Goal: Information Seeking & Learning: Learn about a topic

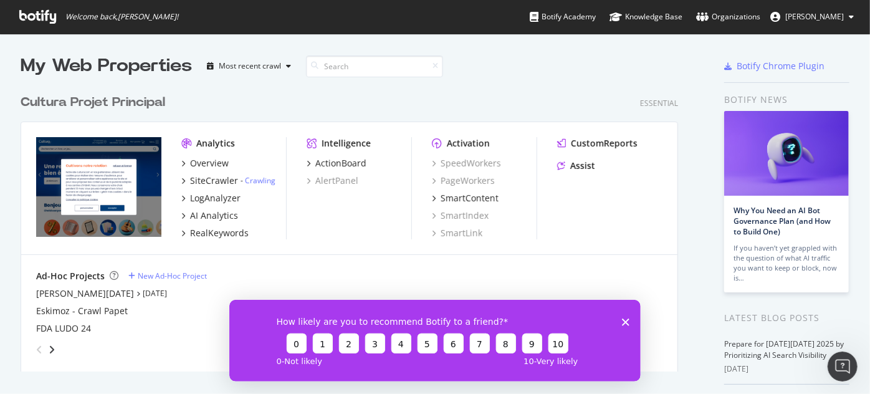
click at [55, 99] on div "Cultura Projet Principal" at bounding box center [93, 102] width 145 height 18
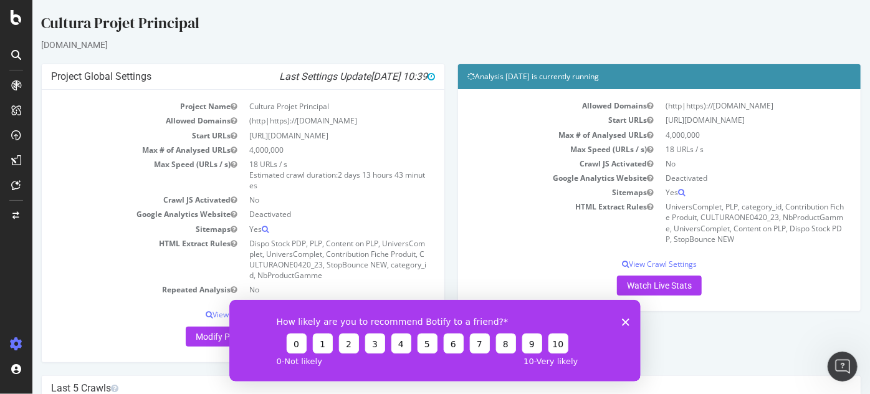
click at [624, 323] on polygon "Fermer l'enquête" at bounding box center [624, 321] width 7 height 7
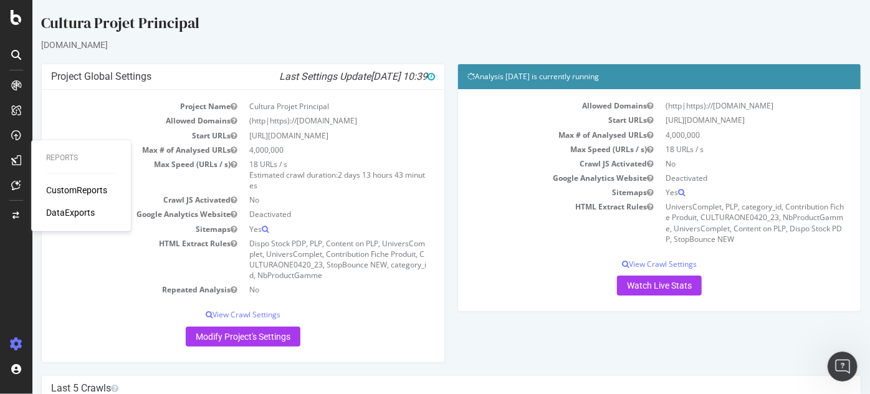
click at [84, 183] on div "Reports CustomReports DataExports" at bounding box center [81, 186] width 90 height 86
click at [85, 189] on div "CustomReports" at bounding box center [76, 190] width 61 height 12
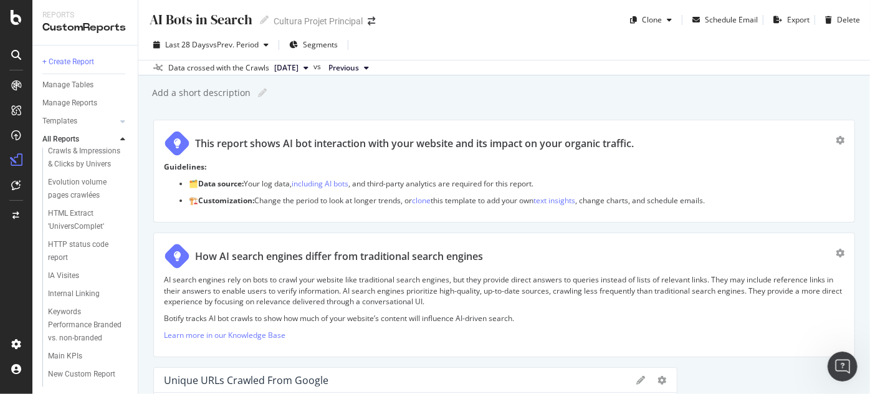
scroll to position [257, 0]
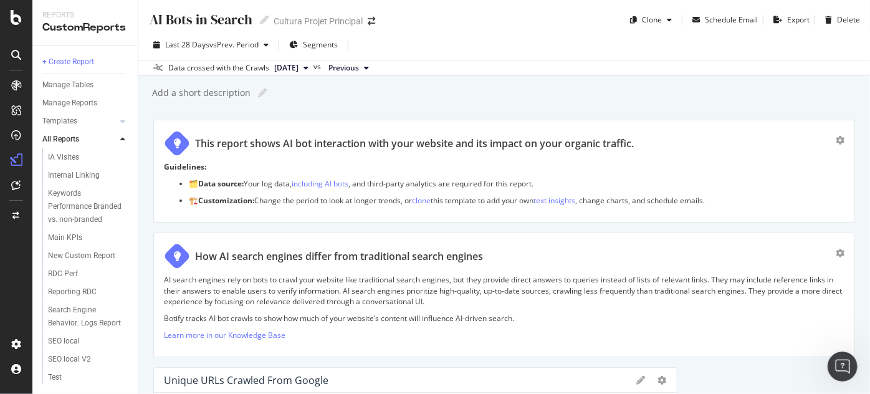
click at [137, 318] on div "AI Bots in Search Comparaison arbo Loisir Créatifs Crawl & Visits (logs) Crawls…" at bounding box center [89, 267] width 95 height 238
click at [75, 192] on div "Keywords Performance Branded vs. non-branded" at bounding box center [85, 206] width 75 height 39
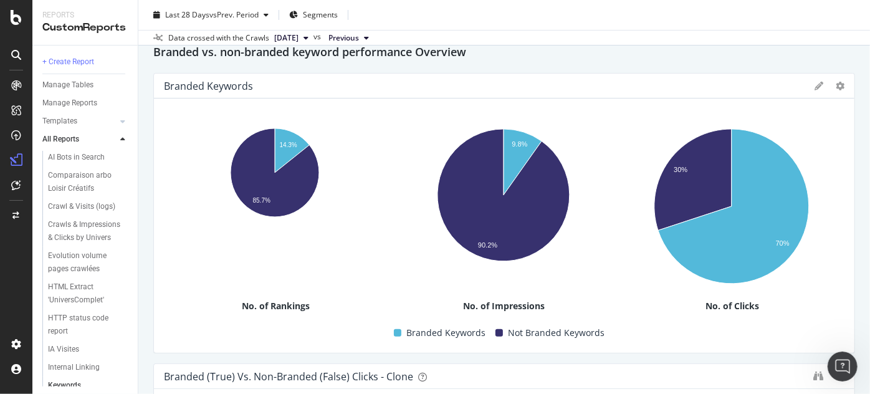
scroll to position [103, 0]
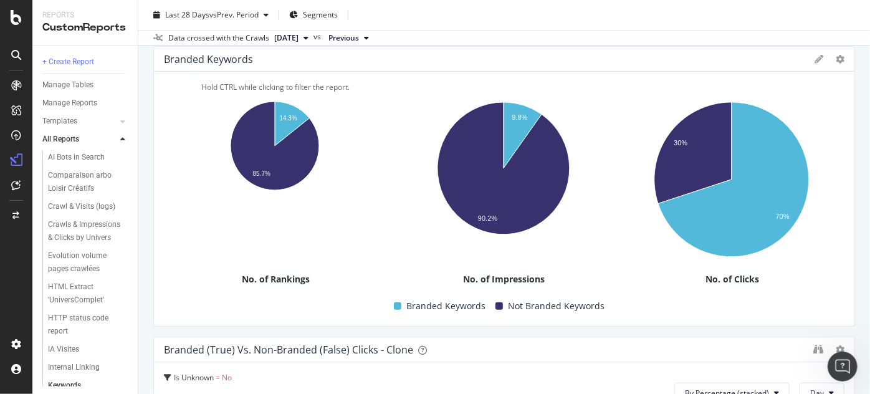
click at [183, 139] on rect "A chart." at bounding box center [274, 144] width 221 height 98
click at [143, 129] on div "Keywords Performance Branded vs. non-branded Keywords Performance Branded vs. n…" at bounding box center [503, 197] width 731 height 394
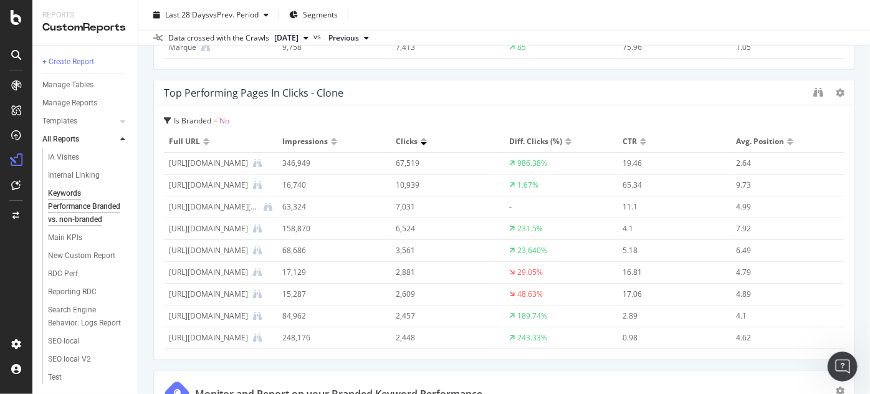
scroll to position [257, 0]
click at [80, 303] on div "Search Engine Behavior: Logs Report" at bounding box center [85, 316] width 74 height 26
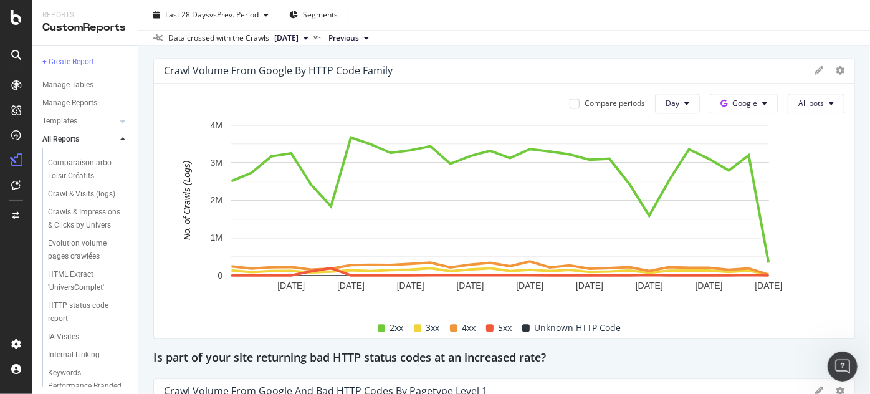
scroll to position [125, 0]
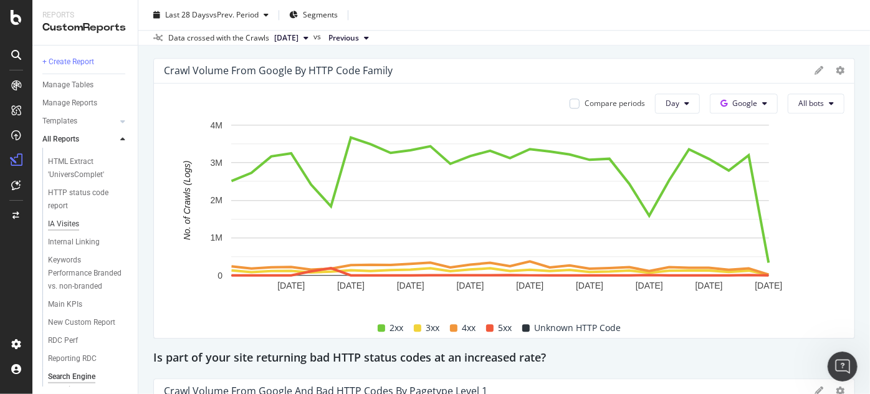
click at [65, 231] on div "IA Visites" at bounding box center [63, 223] width 31 height 13
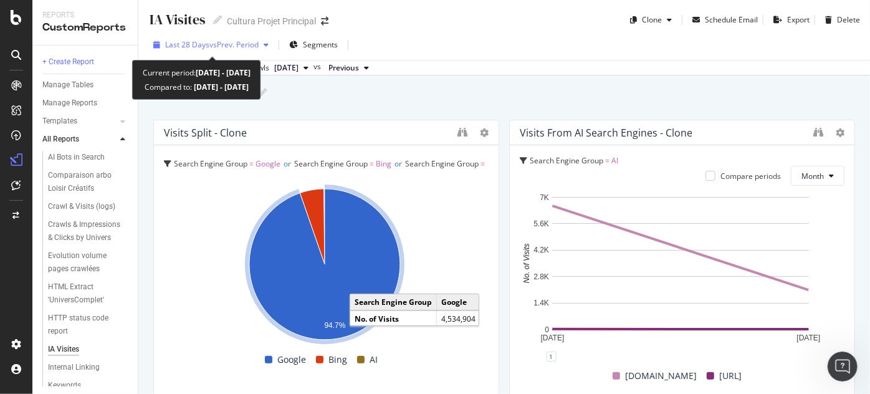
click at [247, 49] on span "vs Prev. Period" at bounding box center [233, 44] width 49 height 11
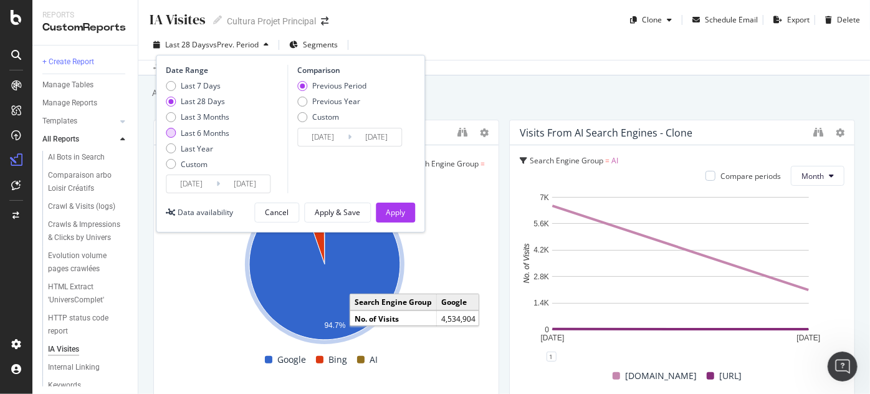
click at [198, 134] on div "Last 6 Months" at bounding box center [205, 133] width 49 height 11
type input "[DATE]"
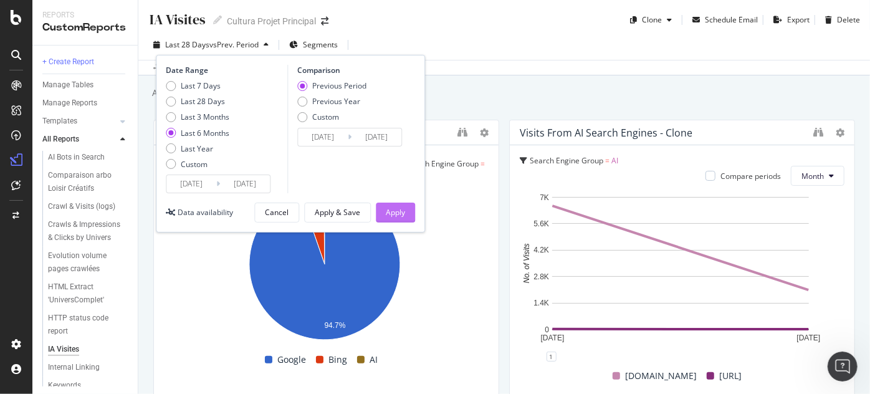
click at [404, 214] on div "Apply" at bounding box center [395, 212] width 19 height 11
